Goal: Obtain resource: Obtain resource

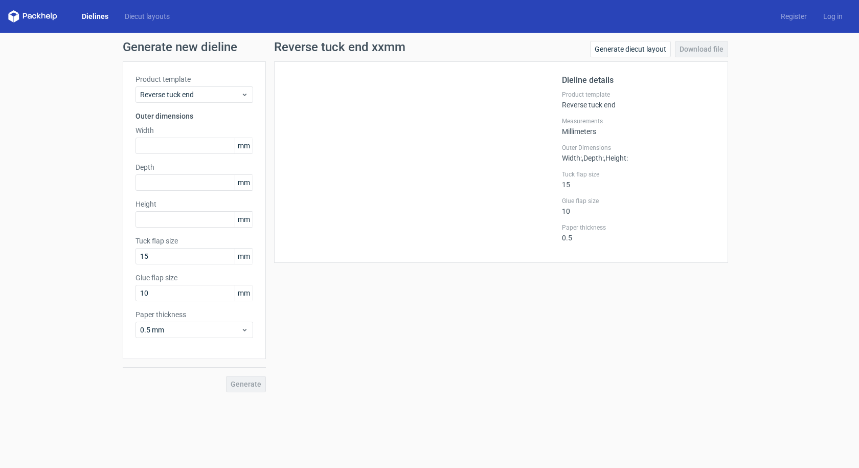
click at [102, 13] on link "Dielines" at bounding box center [95, 16] width 43 height 10
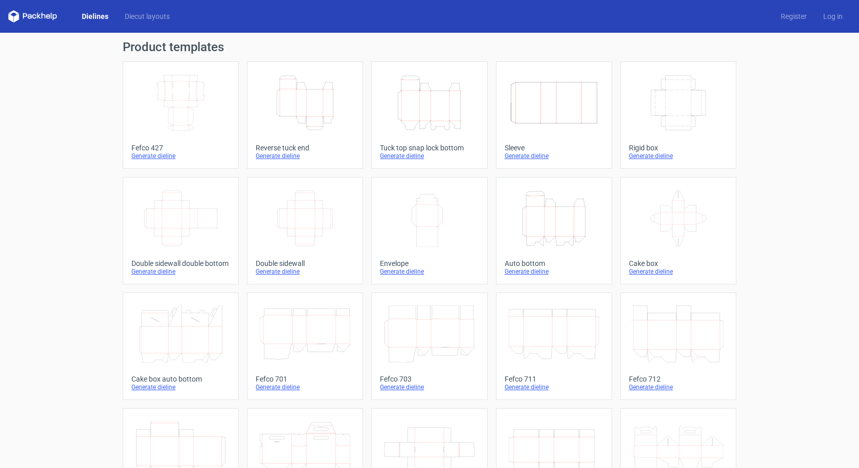
click at [284, 101] on icon "Height Depth Width" at bounding box center [305, 102] width 91 height 57
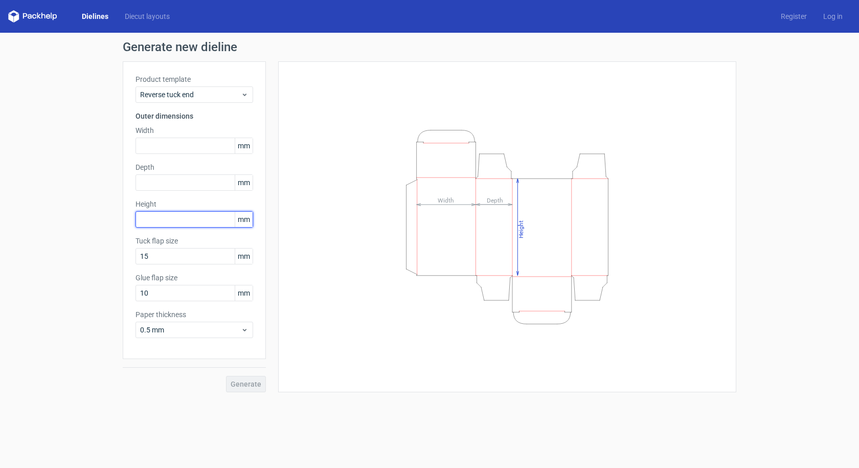
click at [171, 218] on input "text" at bounding box center [195, 219] width 118 height 16
type input "155"
click at [180, 140] on input "text" at bounding box center [195, 146] width 118 height 16
type input "55"
click at [196, 191] on div "Product template Reverse tuck end Outer dimensions Width 55 mm Depth mm Height …" at bounding box center [194, 210] width 143 height 298
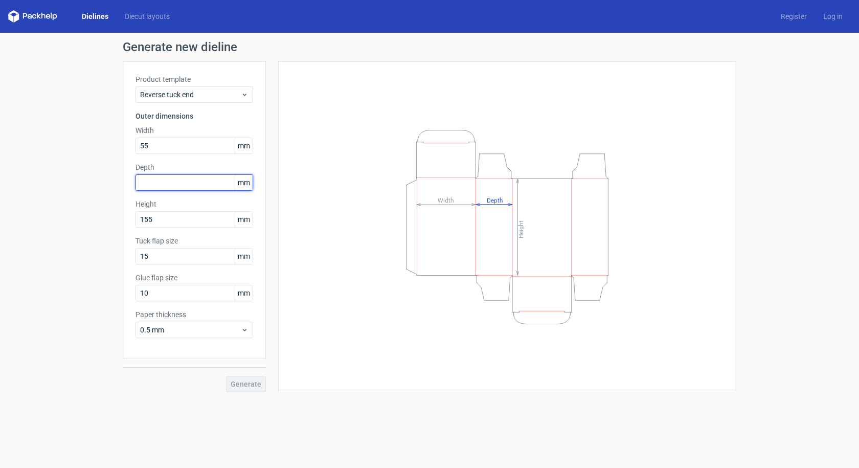
click at [197, 185] on input "text" at bounding box center [195, 182] width 118 height 16
type input "55"
click at [244, 385] on span "Generate" at bounding box center [246, 384] width 31 height 7
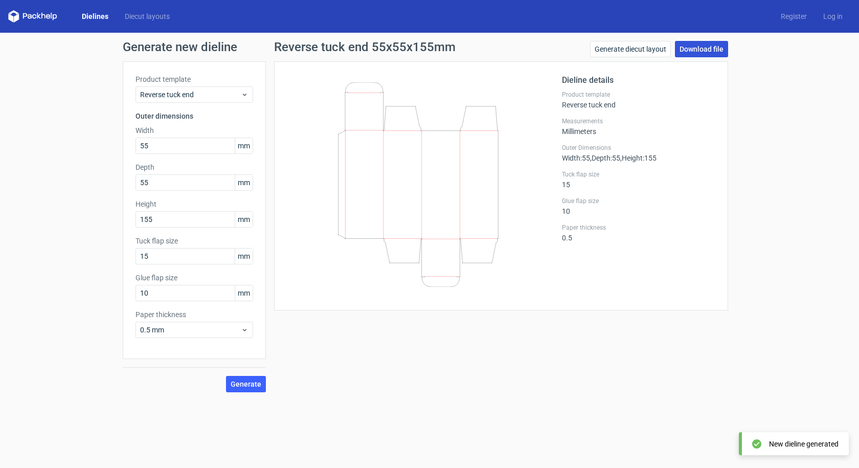
click at [708, 53] on link "Download file" at bounding box center [701, 49] width 53 height 16
